Goal: Transaction & Acquisition: Book appointment/travel/reservation

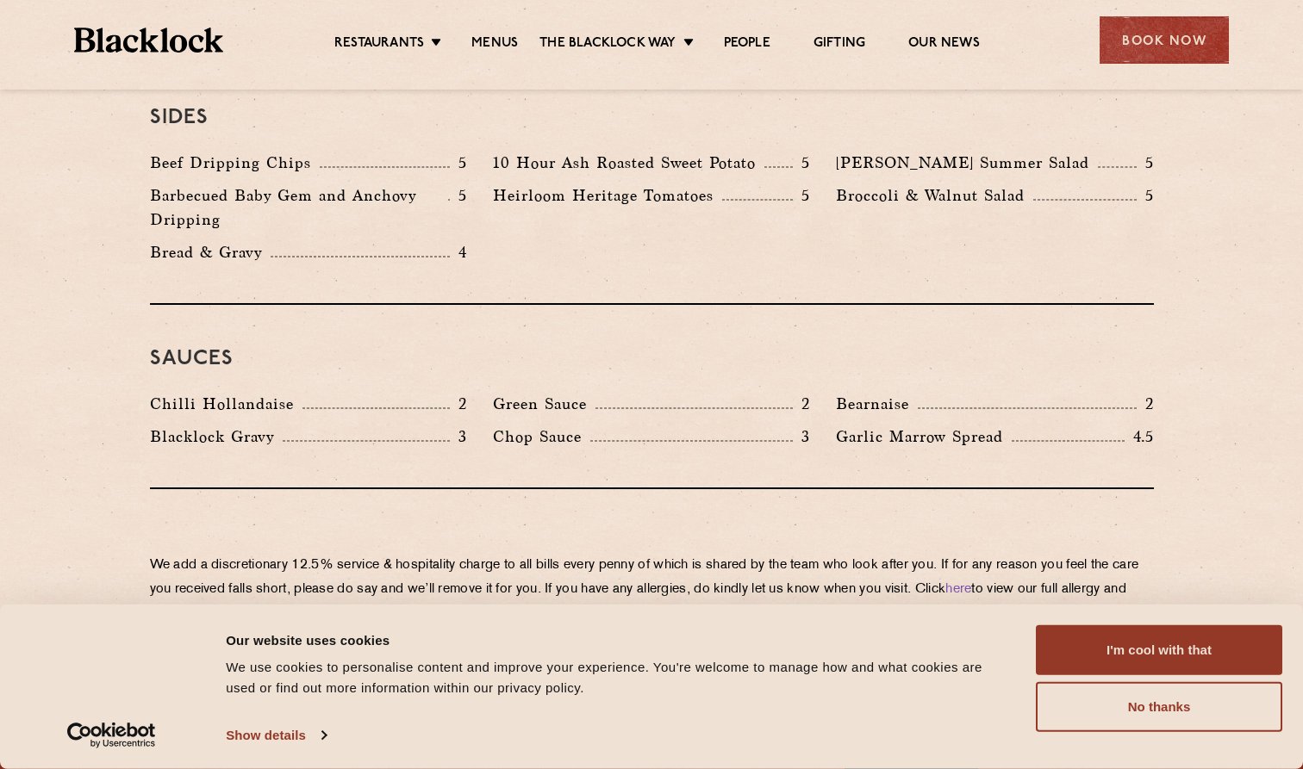
scroll to position [2655, 0]
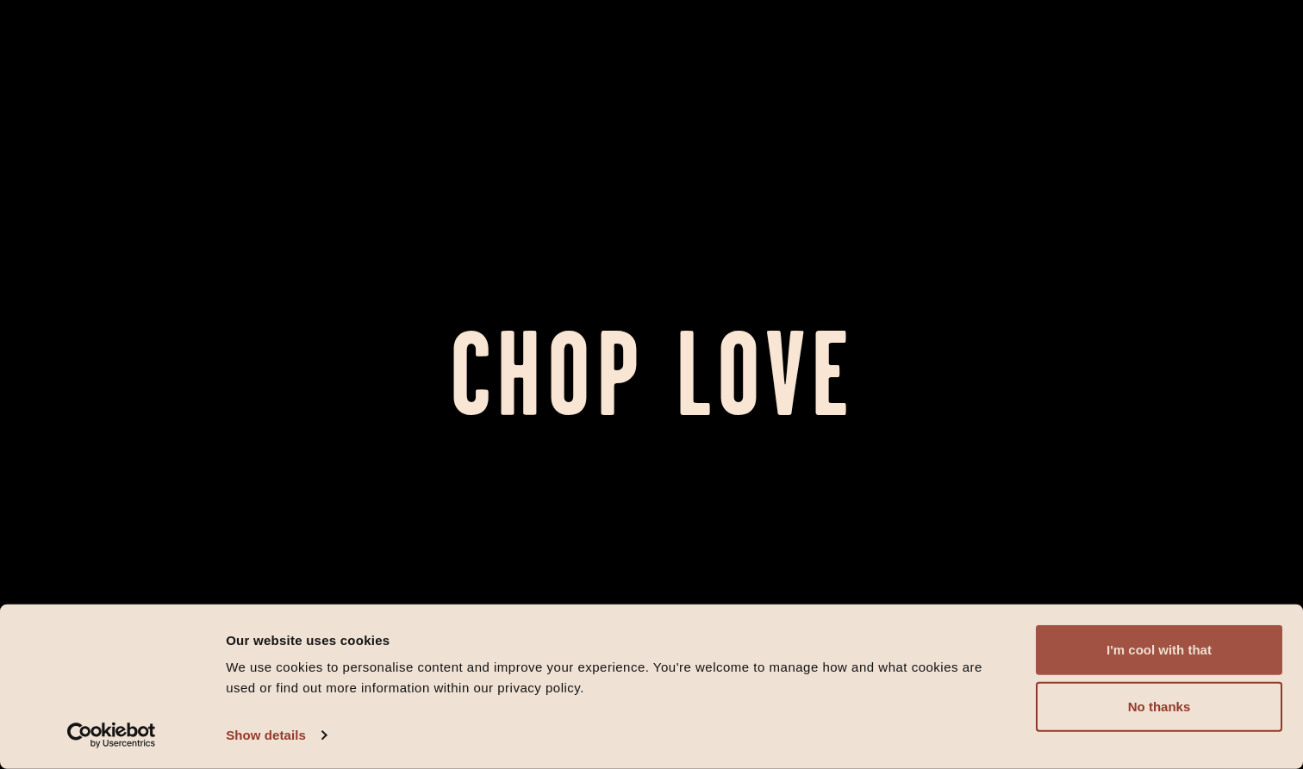
click at [1229, 656] on button "I'm cool with that" at bounding box center [1159, 651] width 246 height 50
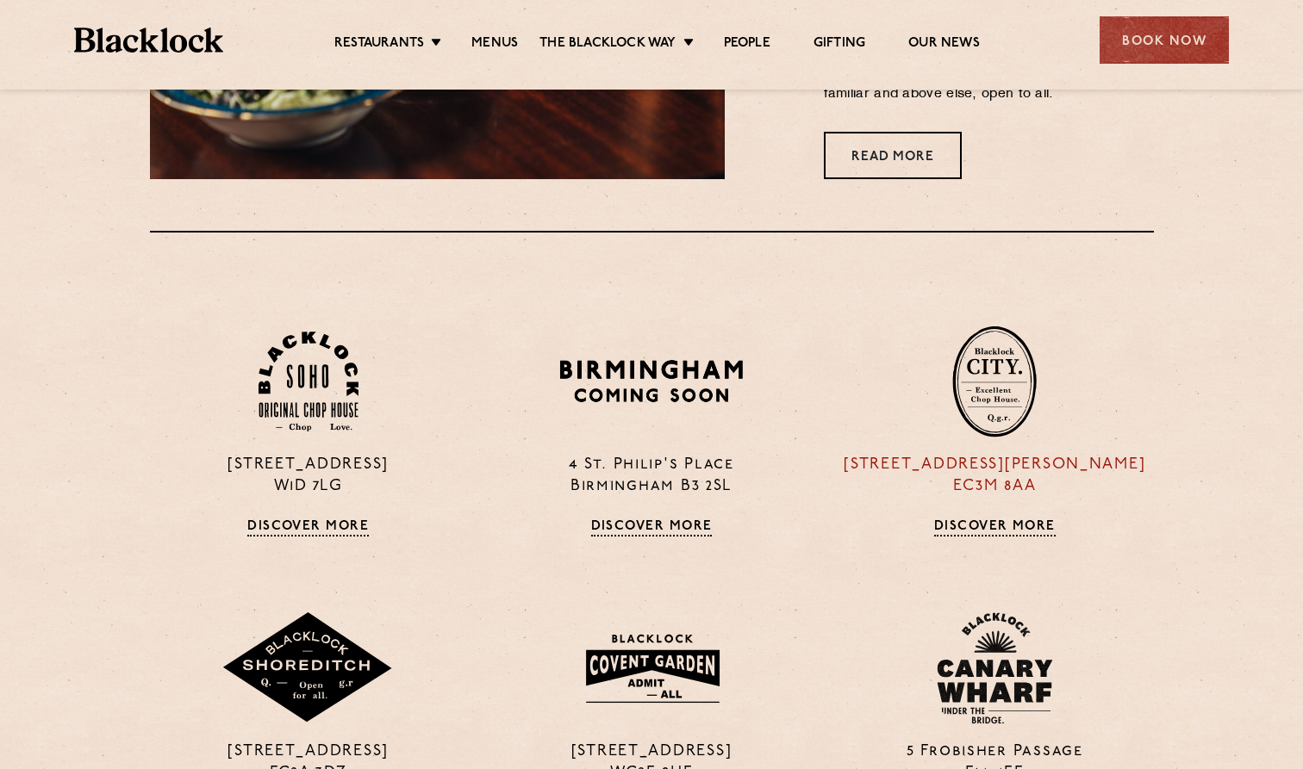
scroll to position [1208, 0]
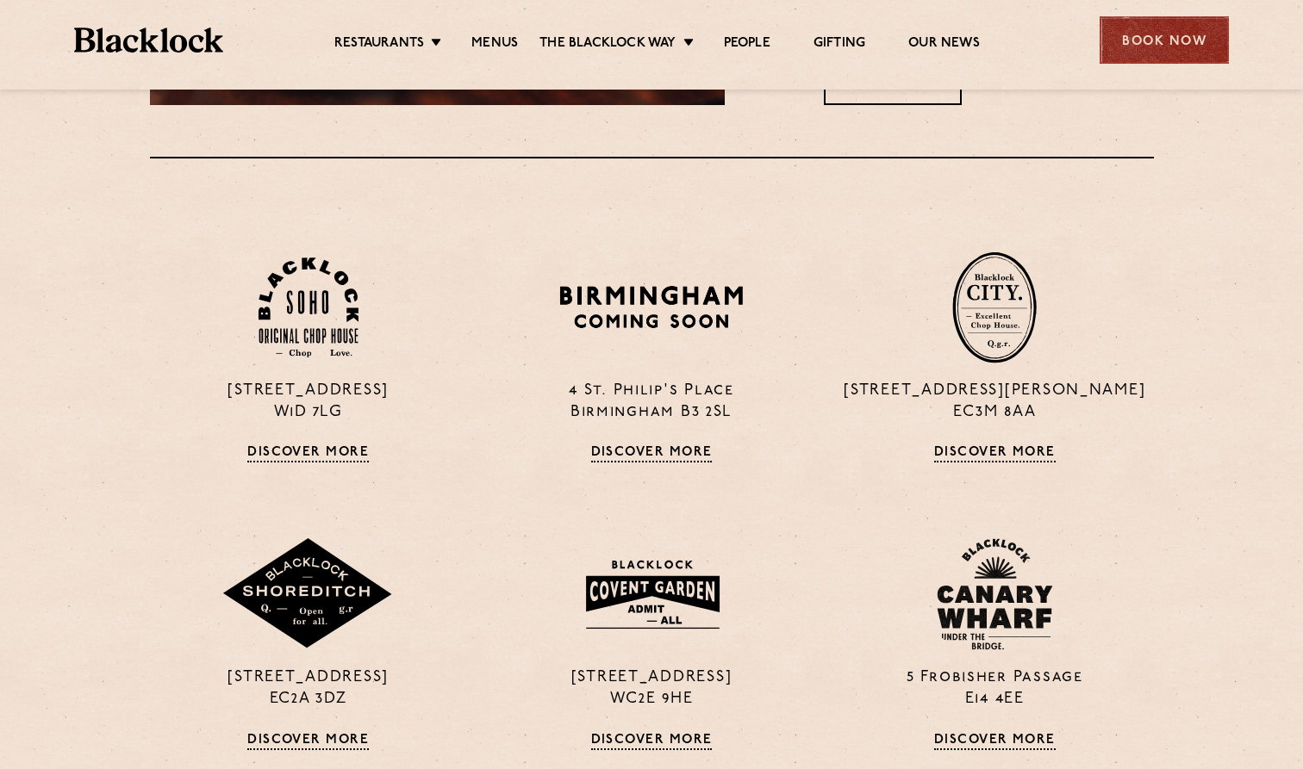
click at [1180, 21] on div "Book Now" at bounding box center [1163, 39] width 129 height 47
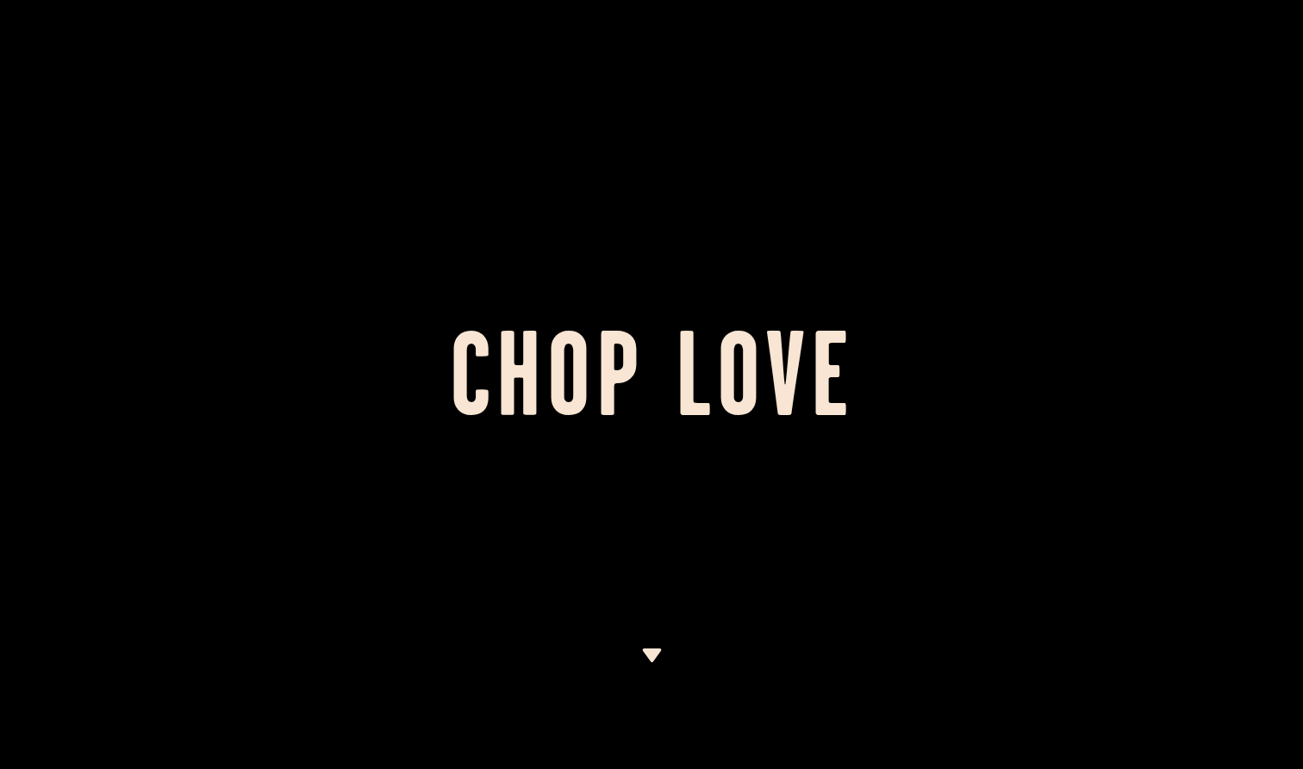
drag, startPoint x: 762, startPoint y: 370, endPoint x: 728, endPoint y: 357, distance: 36.0
click at [762, 370] on h1 "Chop Love" at bounding box center [651, 385] width 1303 height 95
click at [652, 587] on div at bounding box center [651, 384] width 1303 height 769
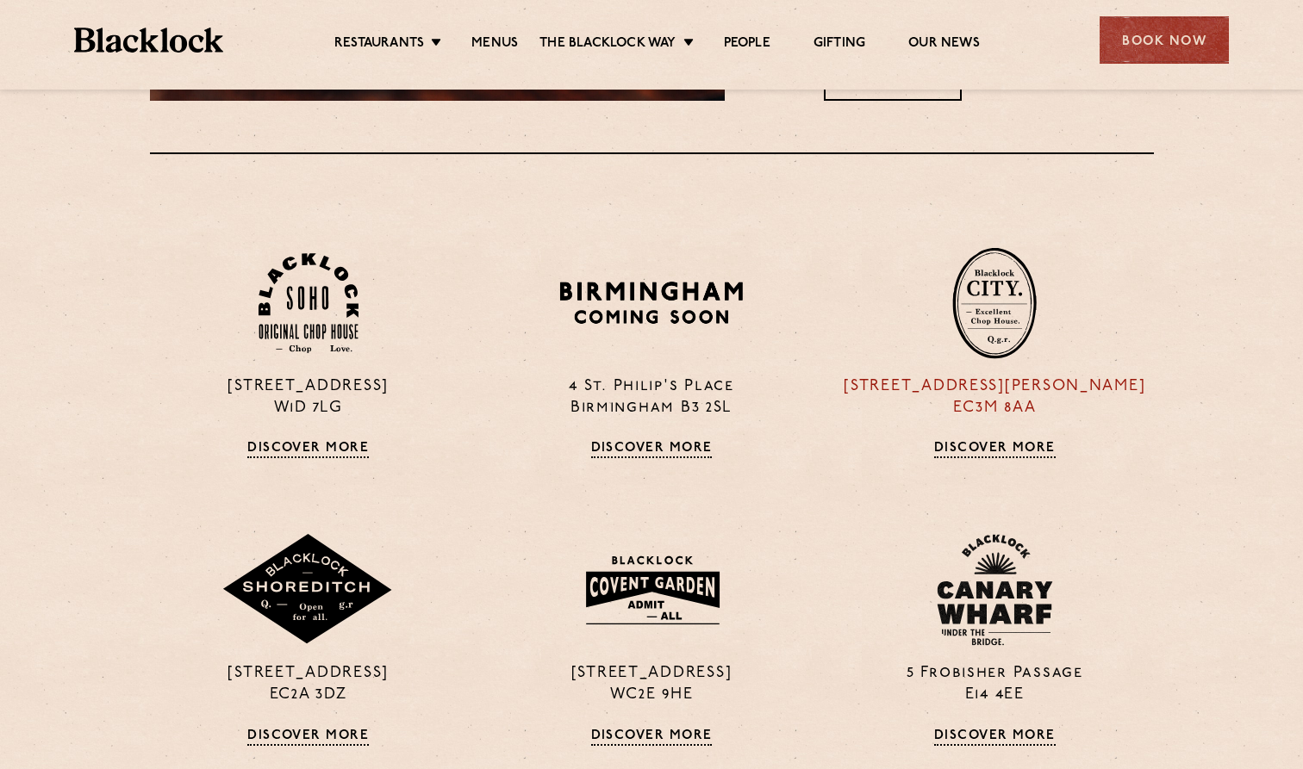
scroll to position [1200, 0]
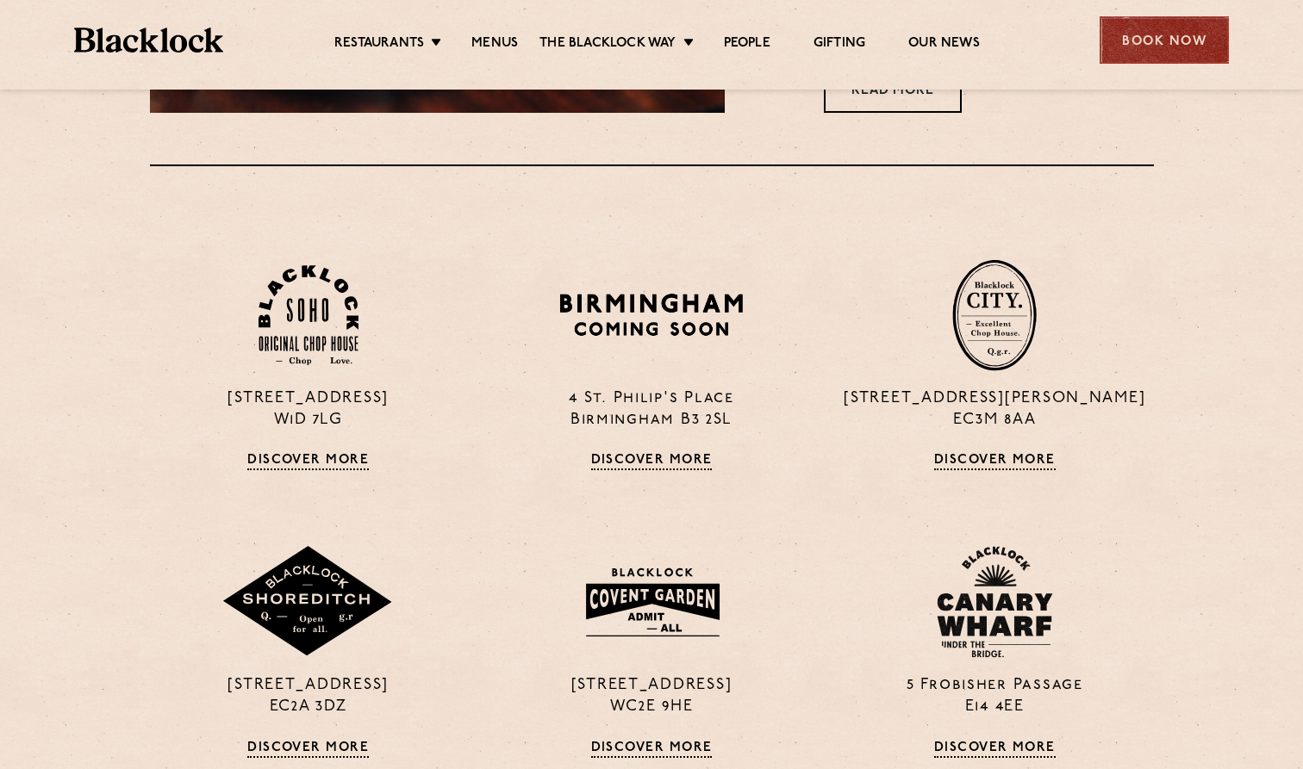
click at [1163, 34] on div "Book Now" at bounding box center [1163, 39] width 129 height 47
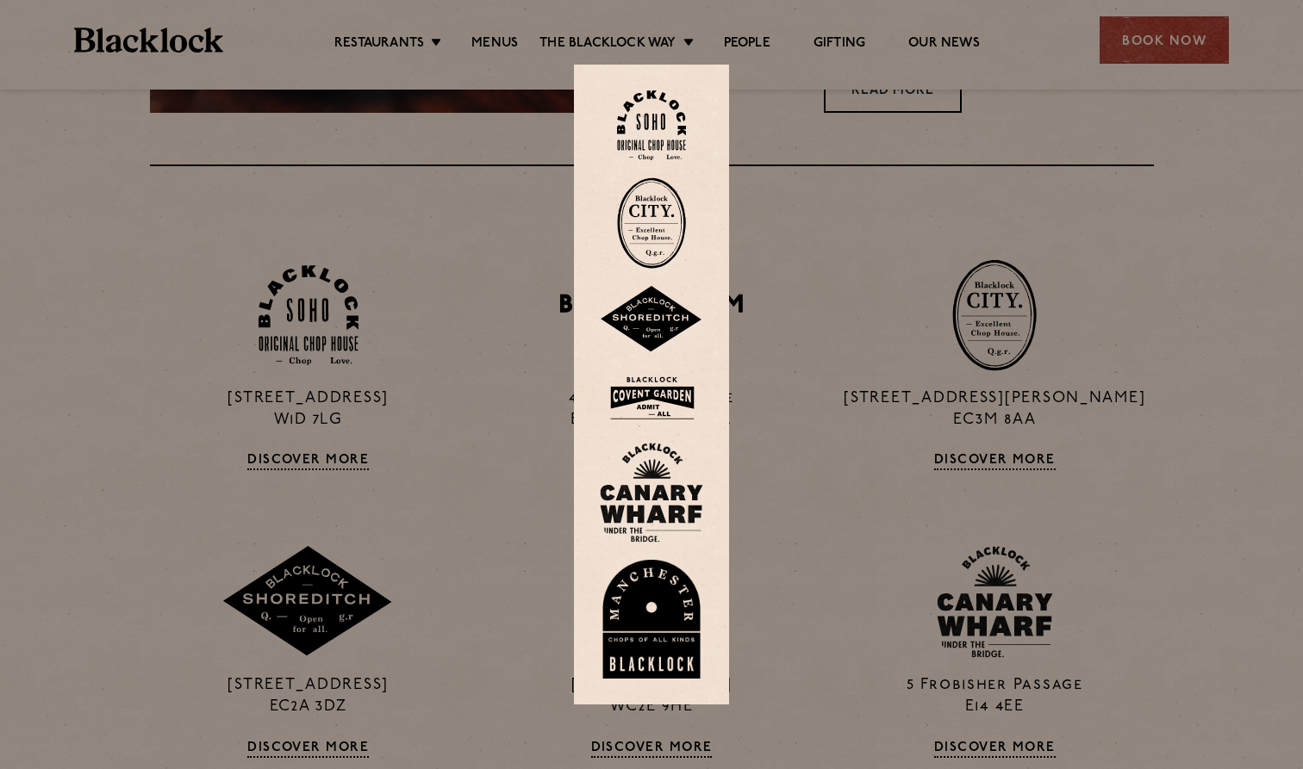
click at [651, 142] on img at bounding box center [651, 125] width 69 height 70
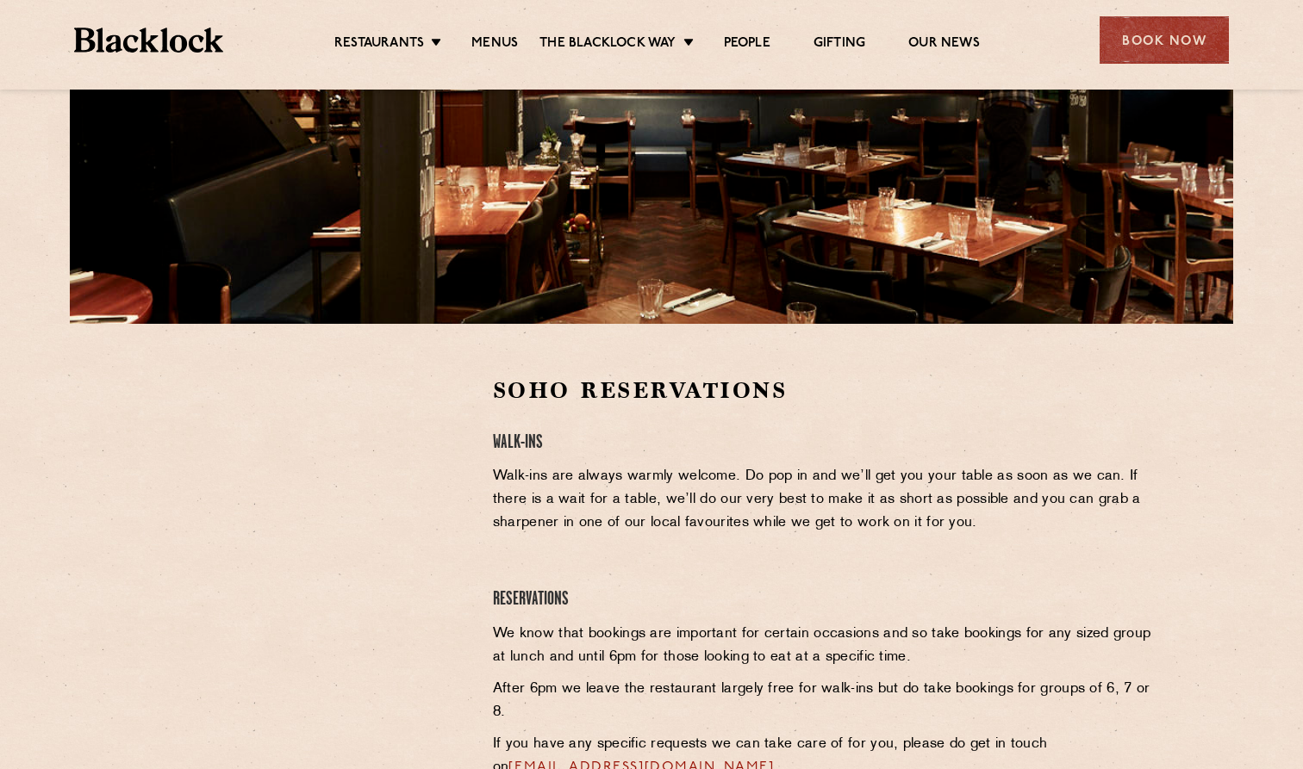
scroll to position [297, 0]
click at [406, 466] on div at bounding box center [308, 504] width 317 height 259
click at [467, 524] on div at bounding box center [308, 504] width 317 height 259
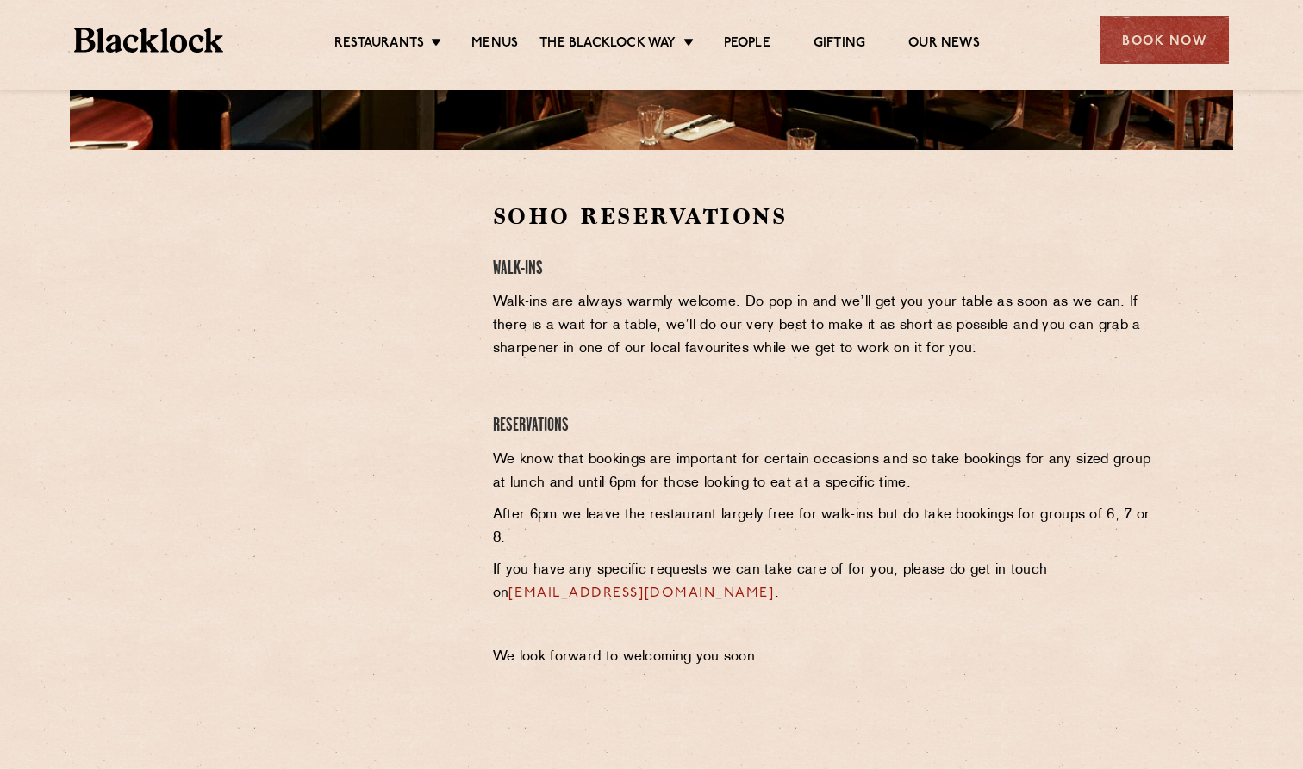
scroll to position [473, 0]
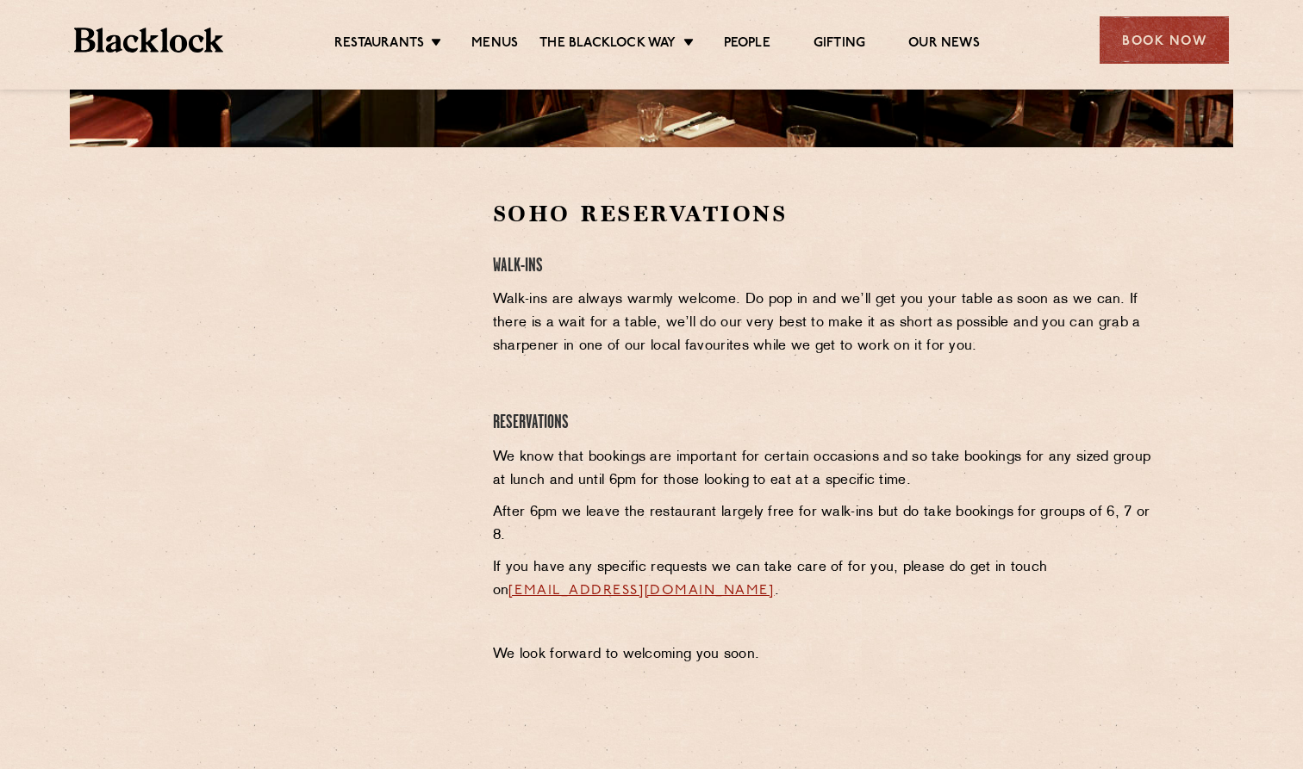
click at [398, 497] on div at bounding box center [308, 437] width 343 height 476
